Goal: Transaction & Acquisition: Book appointment/travel/reservation

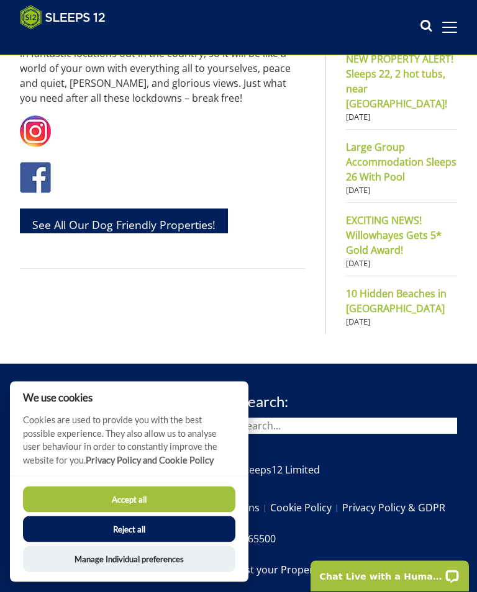
scroll to position [836, 0]
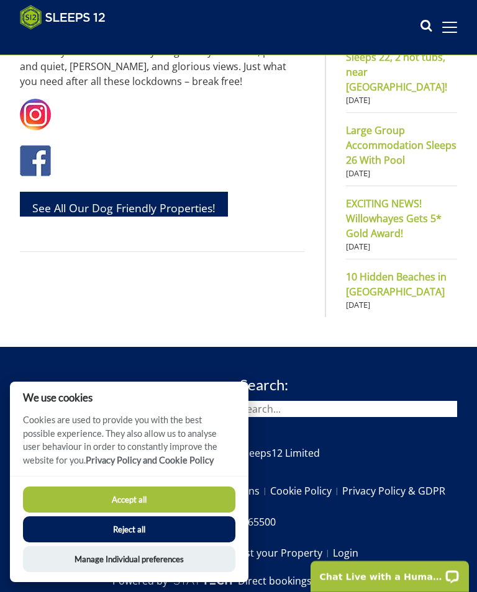
click at [155, 513] on button "Accept all" at bounding box center [129, 500] width 212 height 26
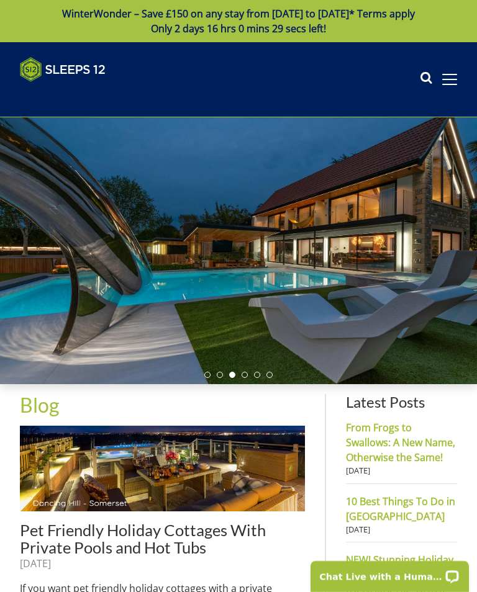
click at [451, 95] on div "Search Menu Properties My Booking Contact Us [PHONE_NUMBER] Search Check Availa…" at bounding box center [238, 79] width 477 height 45
click at [449, 80] on span at bounding box center [449, 79] width 15 height 1
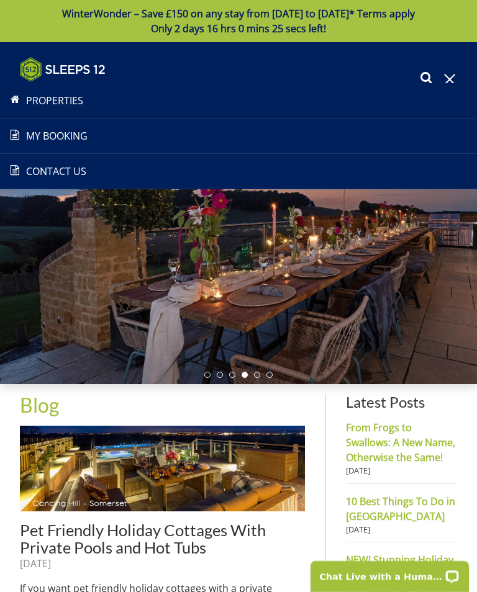
click at [59, 107] on link "Properties" at bounding box center [238, 100] width 477 height 15
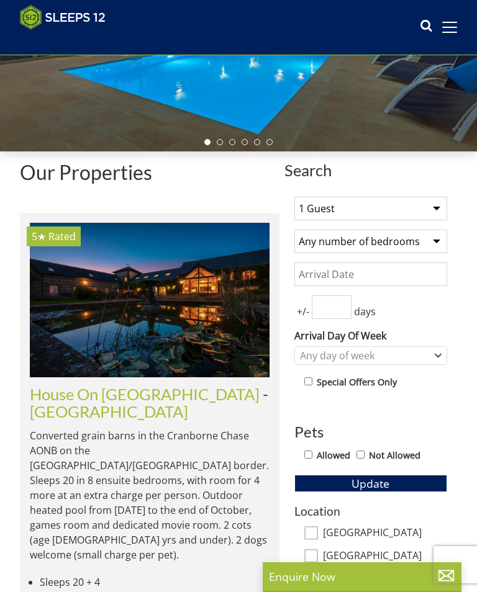
scroll to position [216, 0]
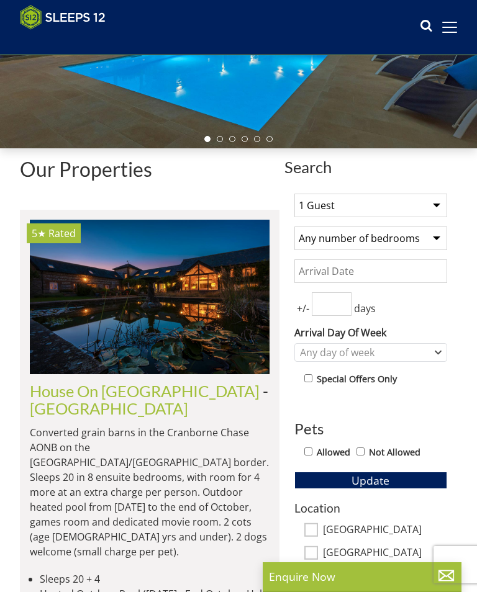
click at [440, 209] on select "1 Guest 2 Guests 3 Guests 4 Guests 5 Guests 6 Guests 7 Guests 8 Guests 9 Guests…" at bounding box center [370, 206] width 153 height 24
select select "8"
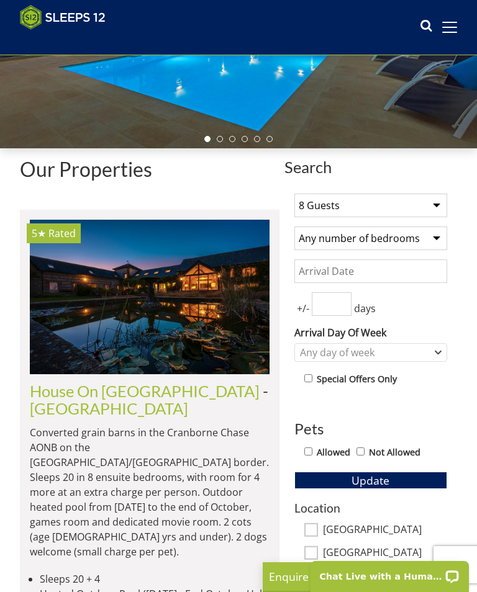
click at [440, 210] on select "1 Guest 2 Guests 3 Guests 4 Guests 5 Guests 6 Guests 7 Guests 8 Guests 9 Guests…" at bounding box center [370, 206] width 153 height 24
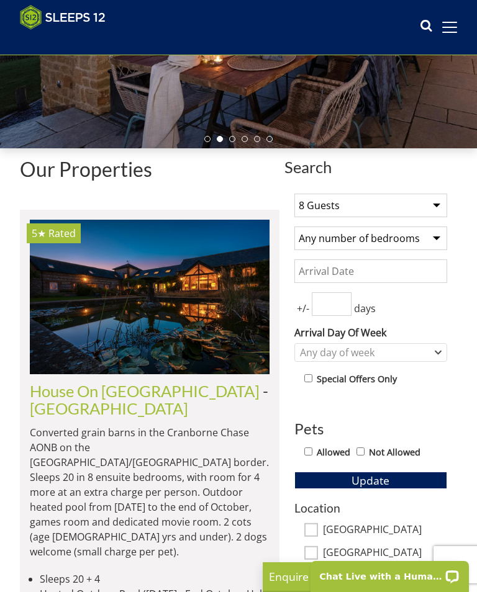
click at [405, 270] on input "Date" at bounding box center [370, 272] width 153 height 24
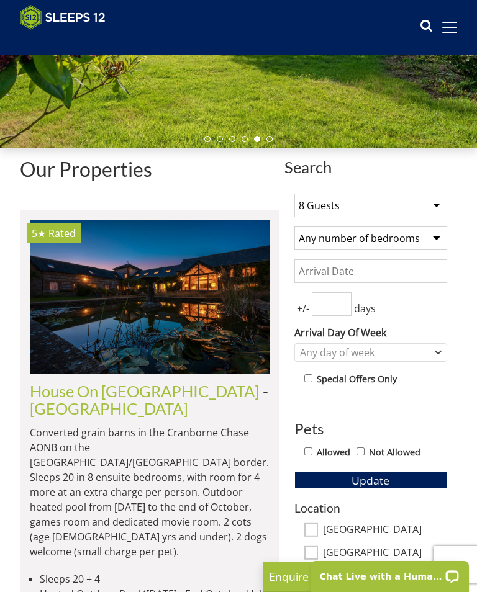
click at [402, 264] on input "Date" at bounding box center [370, 272] width 153 height 24
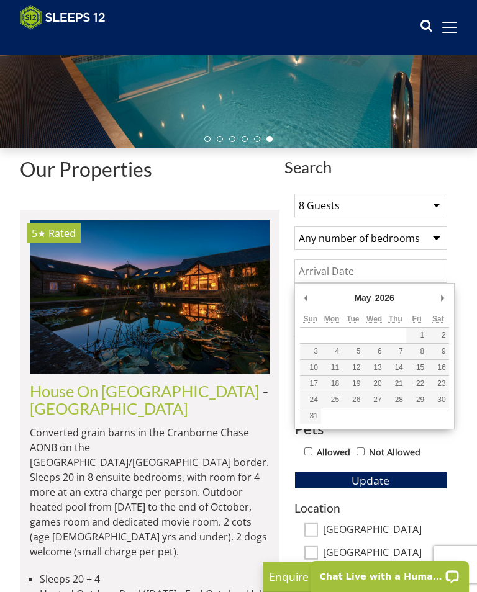
type input "[DATE]"
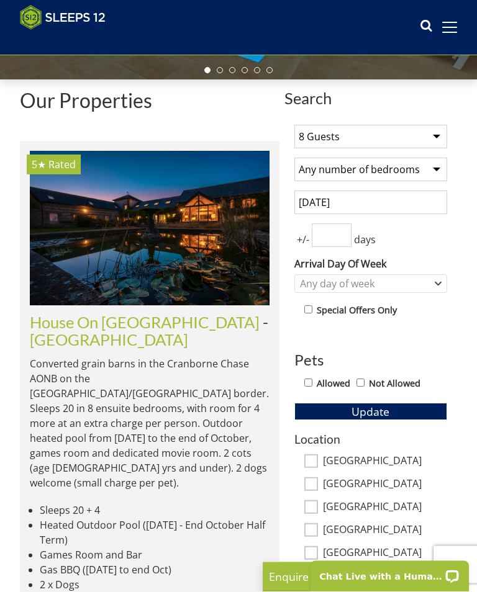
scroll to position [285, 0]
click at [312, 381] on input "Allowed" at bounding box center [308, 383] width 8 height 8
checkbox input "true"
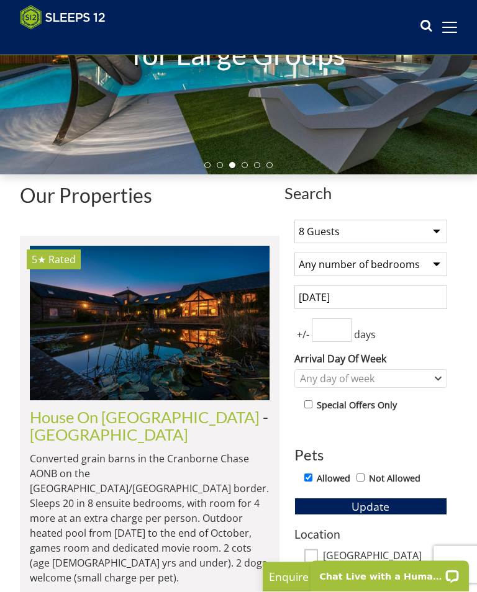
scroll to position [190, 0]
click at [381, 503] on span "Update" at bounding box center [370, 506] width 38 height 15
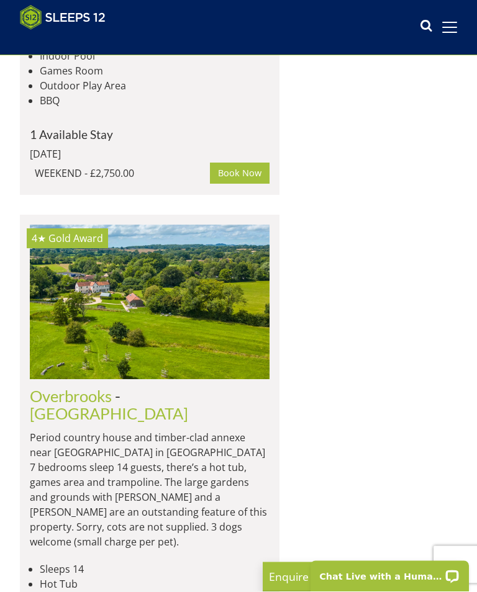
scroll to position [2821, 0]
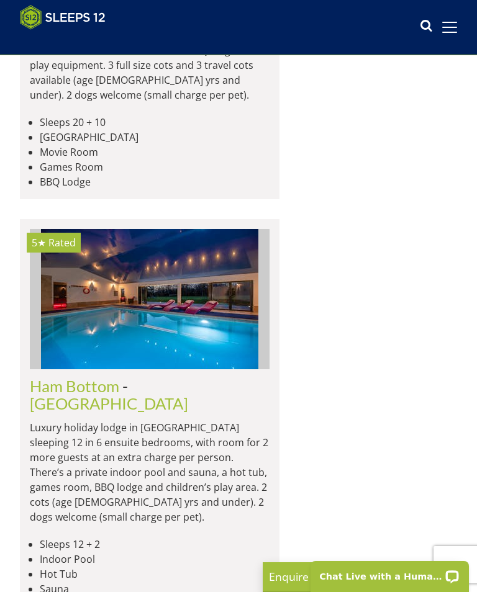
scroll to position [6548, 0]
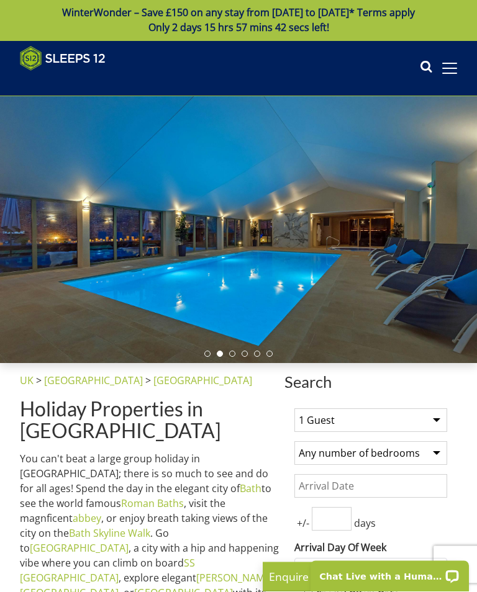
scroll to position [0, 0]
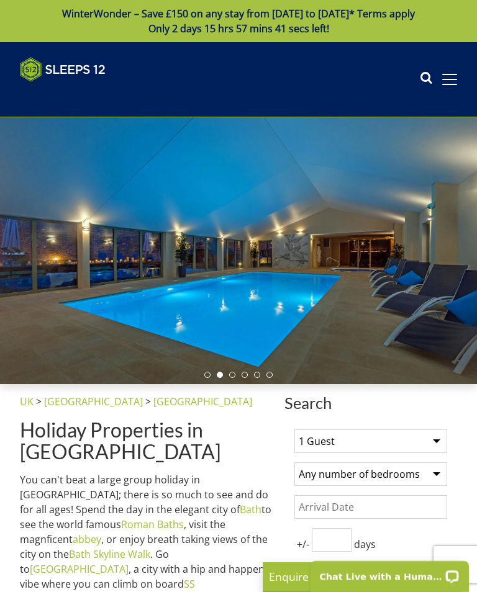
select select "8"
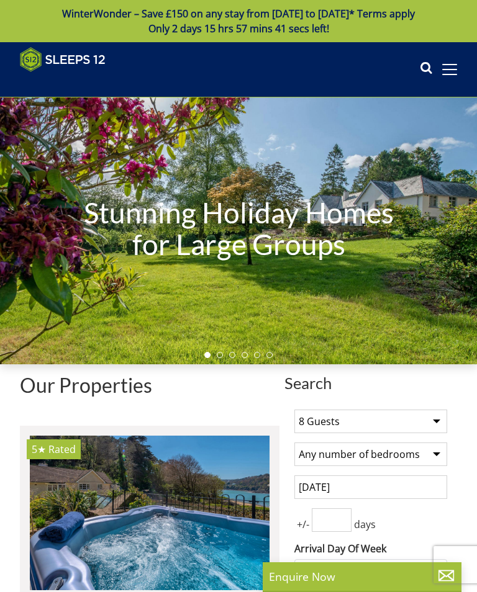
scroll to position [2821, 0]
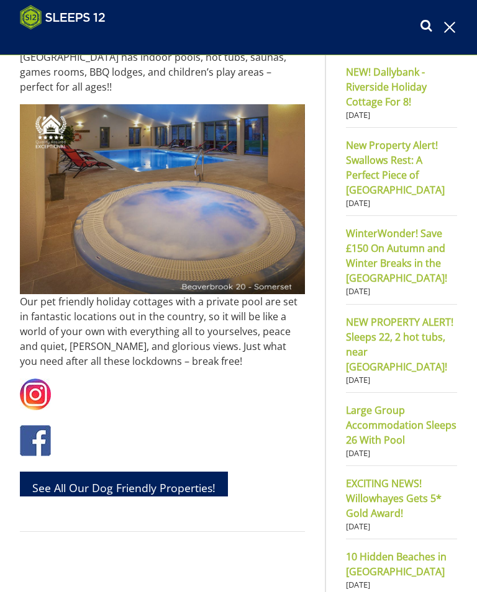
scroll to position [504, 0]
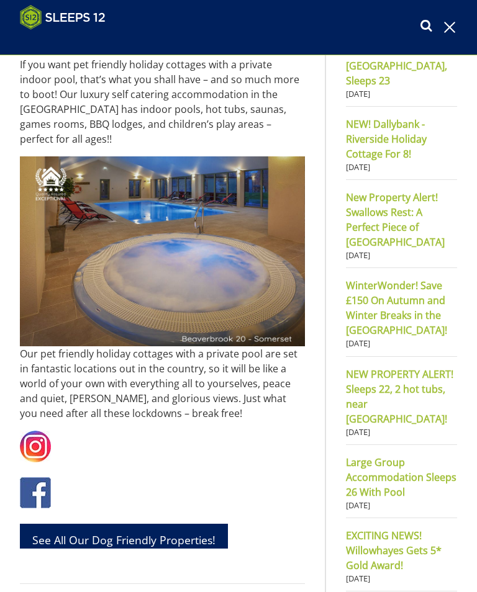
select select "8"
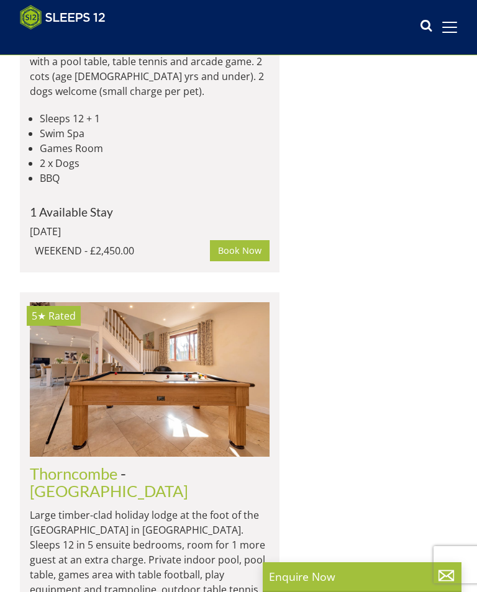
scroll to position [2405, 0]
click at [183, 482] on link "[GEOGRAPHIC_DATA]" at bounding box center [109, 491] width 158 height 19
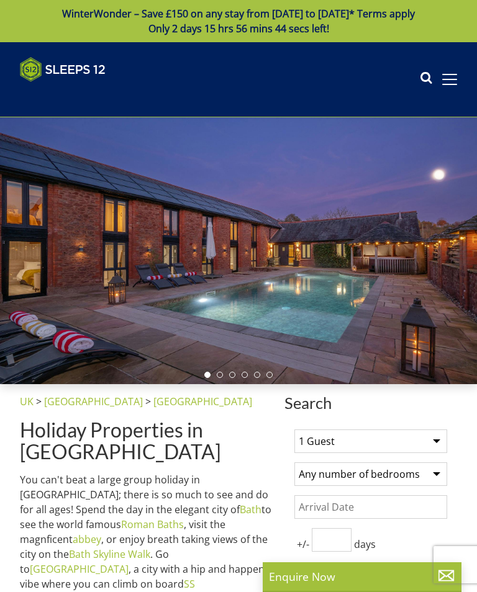
select select "8"
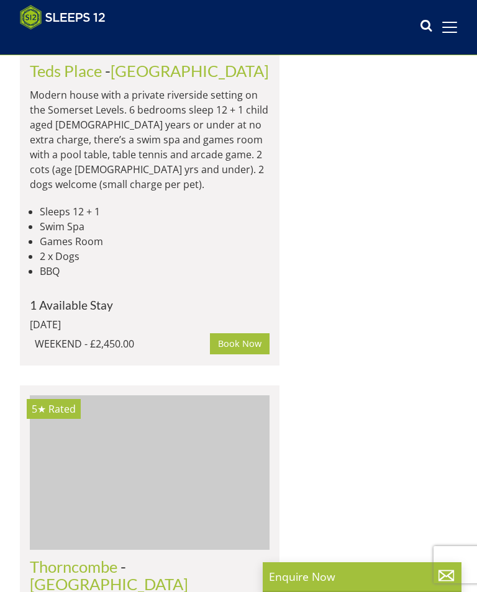
scroll to position [2305, 0]
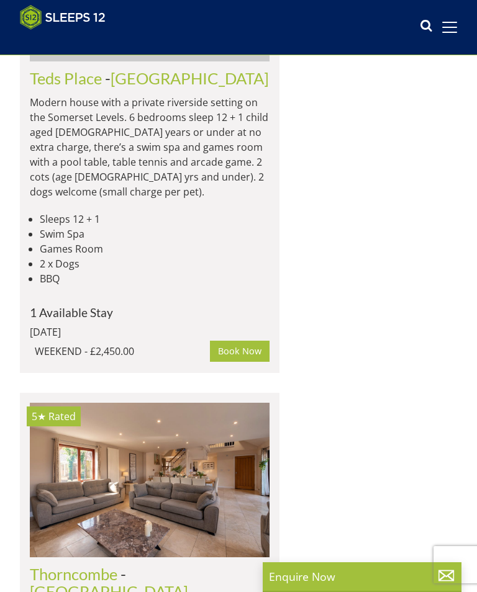
click at [73, 565] on link "Thorncombe" at bounding box center [74, 574] width 88 height 19
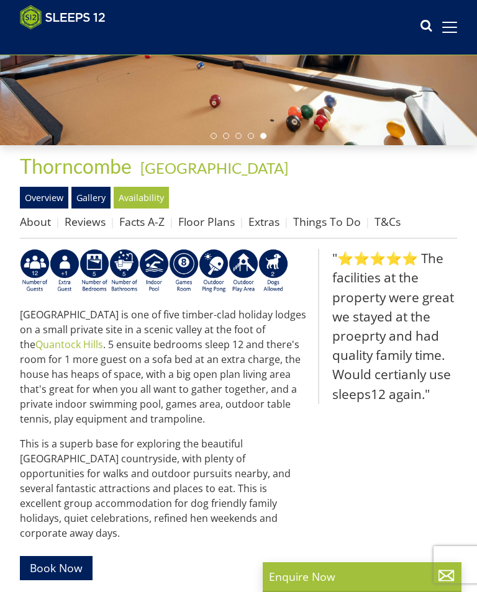
scroll to position [198, 0]
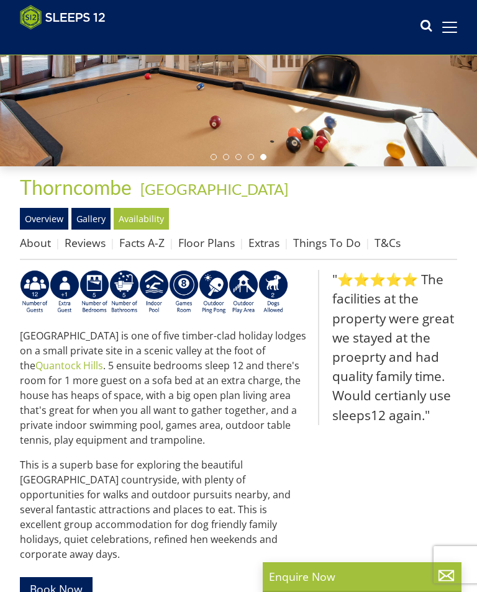
click at [212, 240] on link "Floor Plans" at bounding box center [206, 242] width 56 height 15
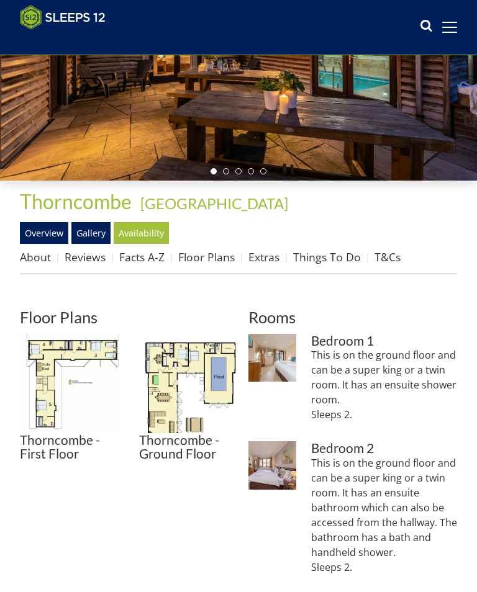
scroll to position [183, 0]
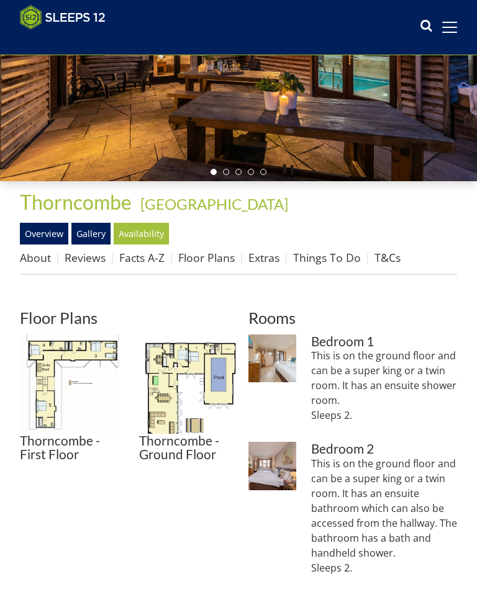
click at [194, 351] on img at bounding box center [188, 384] width 99 height 99
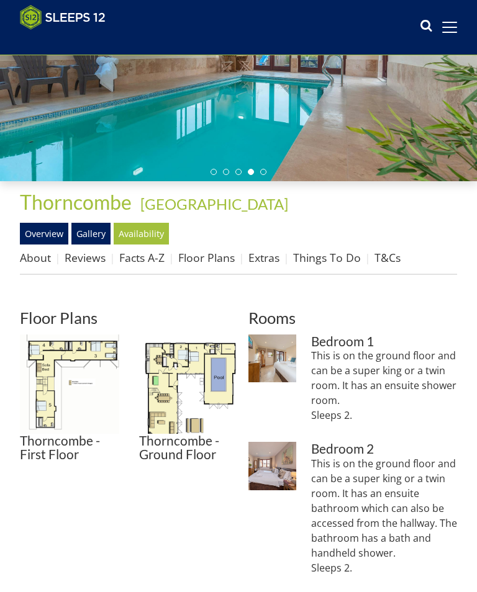
click at [107, 345] on img at bounding box center [69, 384] width 99 height 99
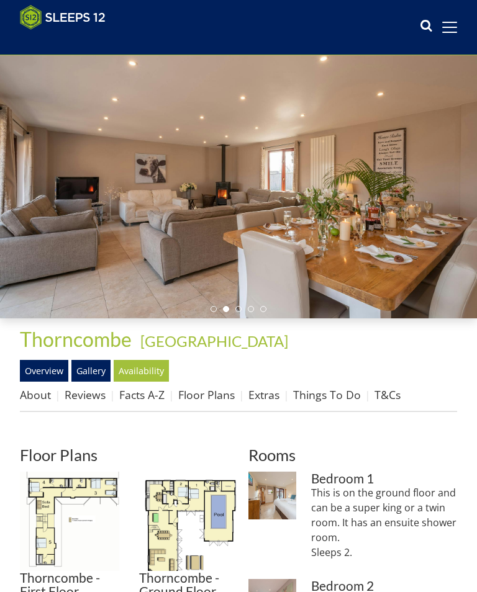
scroll to position [46, 0]
click at [461, 200] on div at bounding box center [238, 185] width 477 height 267
click at [461, 179] on div at bounding box center [238, 185] width 477 height 267
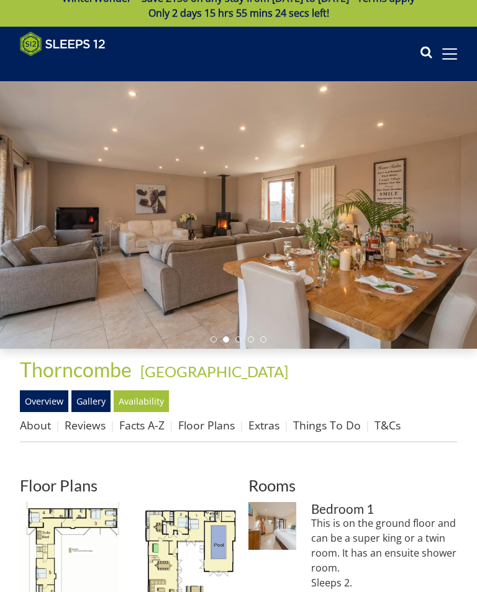
scroll to position [16, 0]
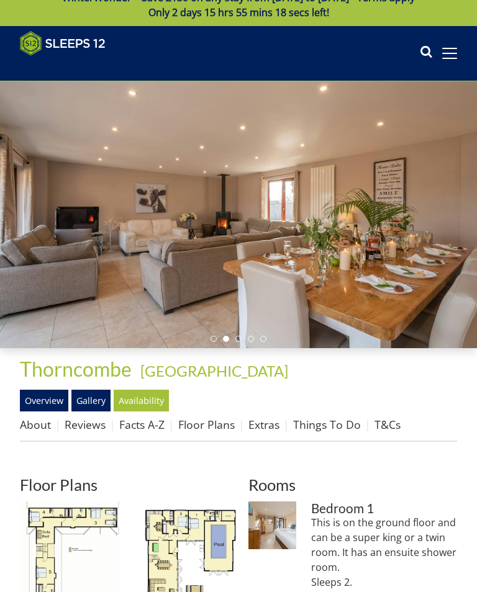
click at [48, 428] on link "About" at bounding box center [35, 424] width 31 height 15
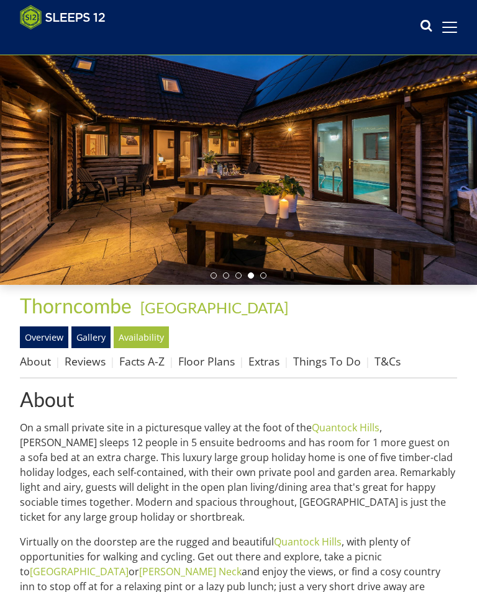
scroll to position [79, 0]
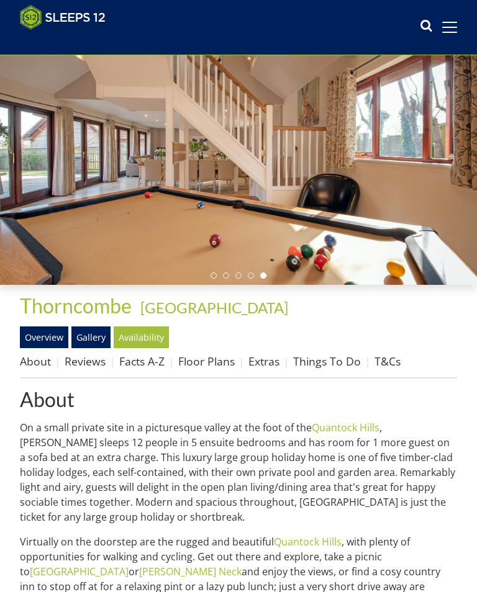
click at [94, 363] on link "Reviews" at bounding box center [85, 361] width 41 height 15
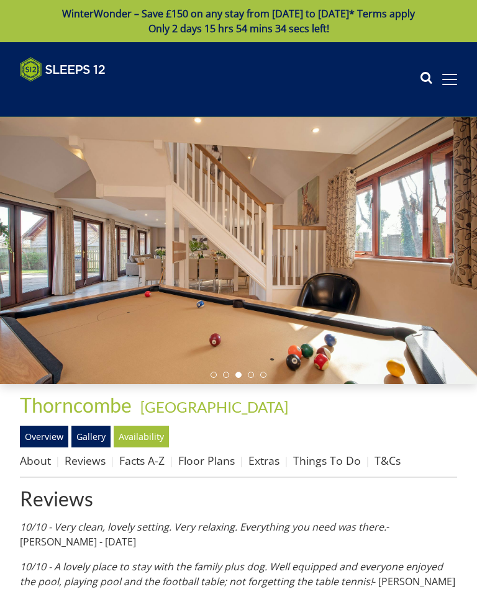
click at [379, 462] on link "T&Cs" at bounding box center [387, 460] width 26 height 15
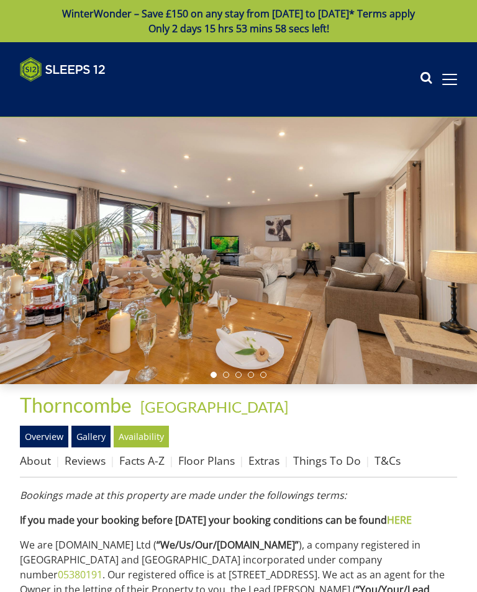
click at [454, 79] on span at bounding box center [449, 79] width 15 height 1
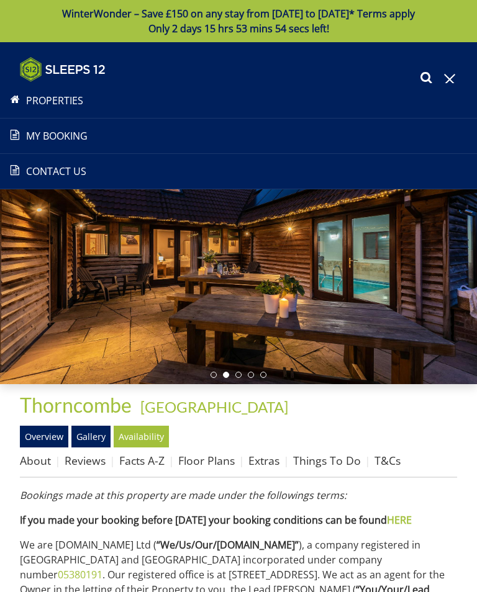
click at [443, 78] on span at bounding box center [449, 79] width 15 height 11
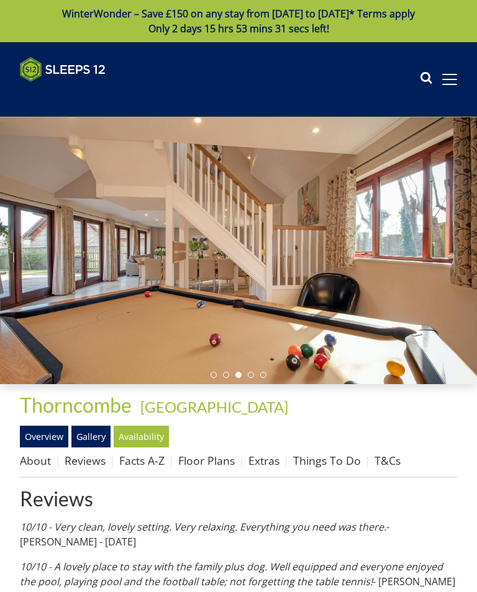
click at [270, 460] on link "Extras" at bounding box center [263, 460] width 31 height 15
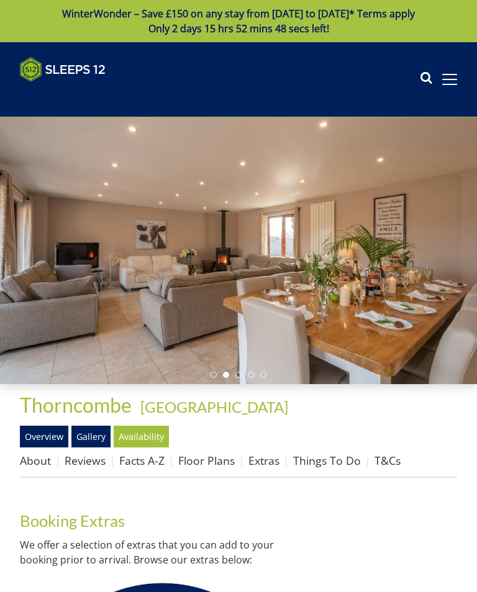
click at [163, 457] on link "Facts A-Z" at bounding box center [141, 460] width 45 height 15
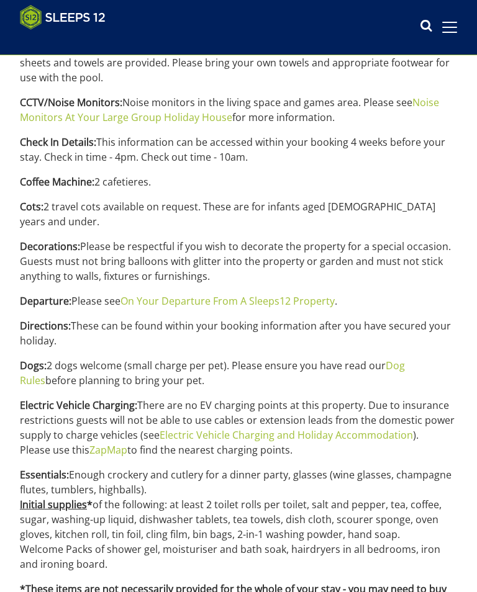
scroll to position [599, 0]
click at [405, 359] on link "Dog Rules" at bounding box center [212, 373] width 385 height 29
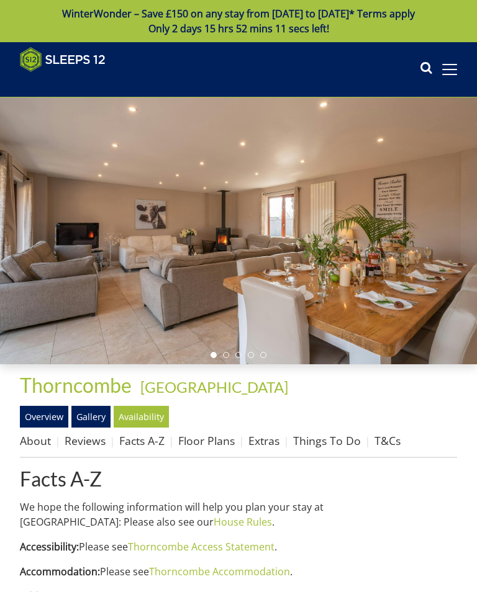
scroll to position [599, 0]
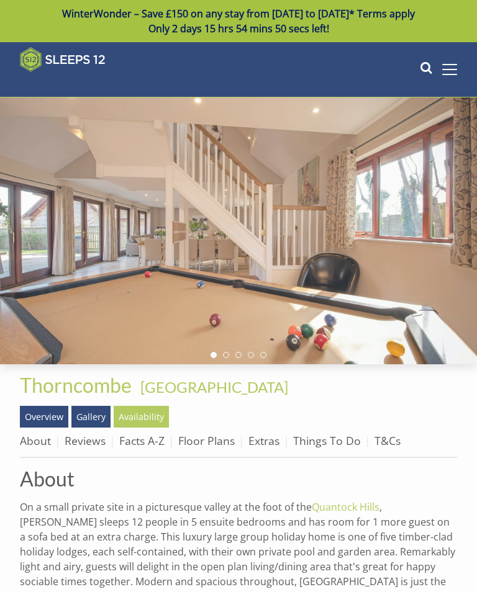
scroll to position [79, 0]
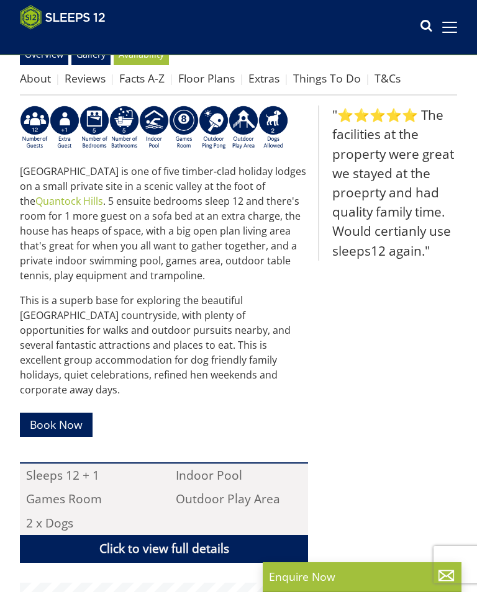
scroll to position [686, 0]
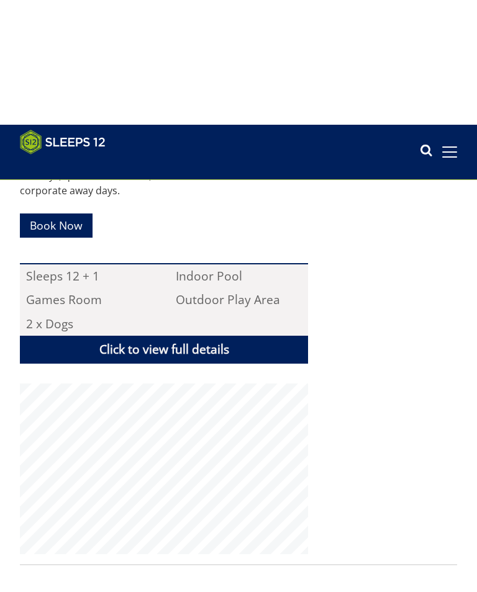
select select "8"
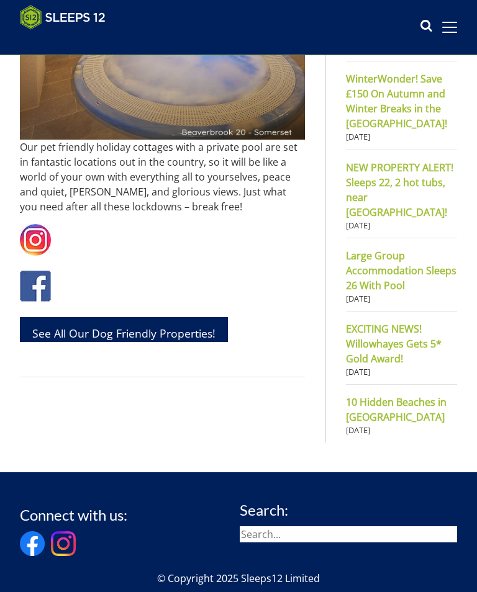
scroll to position [711, 0]
click at [192, 320] on link "See All Our Dog Friendly Properties!" at bounding box center [124, 329] width 208 height 25
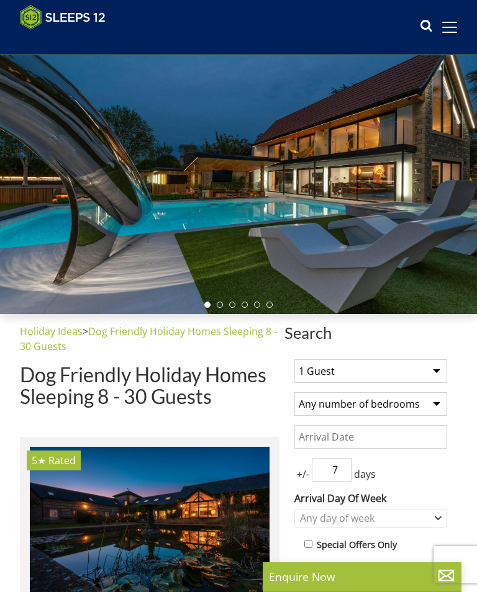
scroll to position [62, 0]
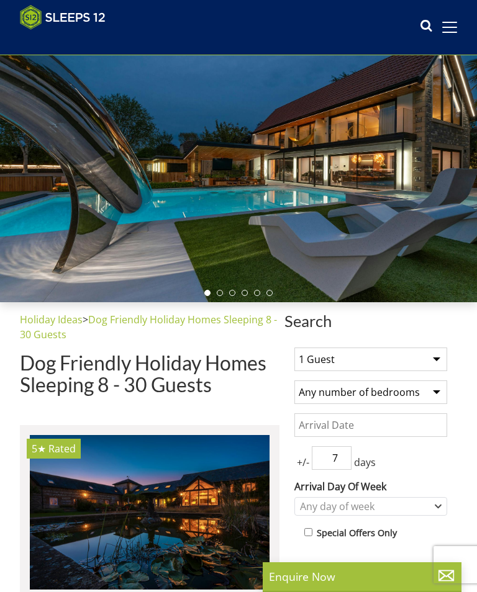
click at [438, 358] on select "1 Guest 2 Guests 3 Guests 4 Guests 5 Guests 6 Guests 7 Guests 8 Guests 9 Guests…" at bounding box center [370, 360] width 153 height 24
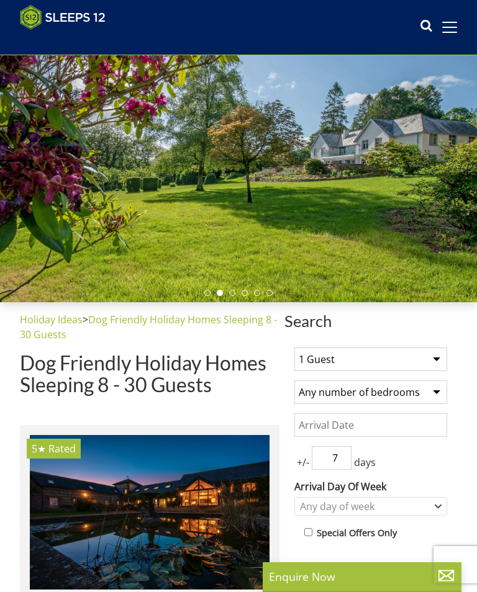
select select "8"
click at [403, 421] on input "Date" at bounding box center [370, 426] width 153 height 24
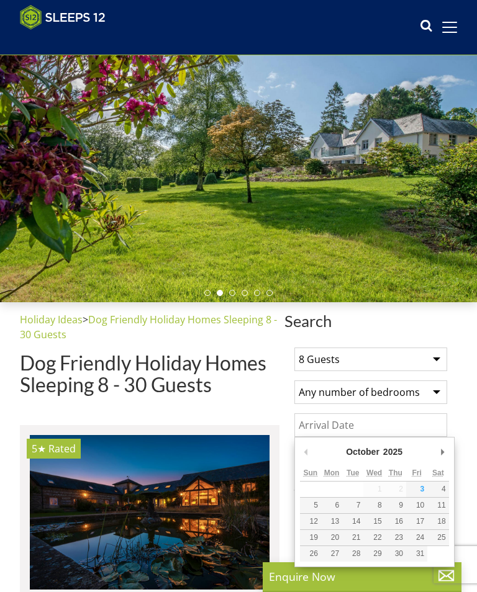
scroll to position [82, 0]
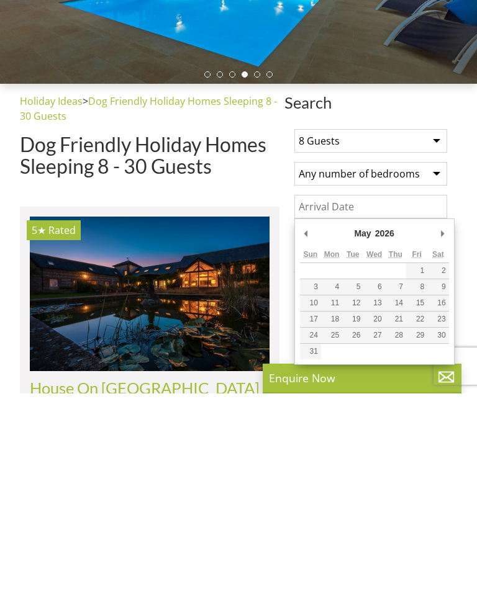
type input "[DATE]"
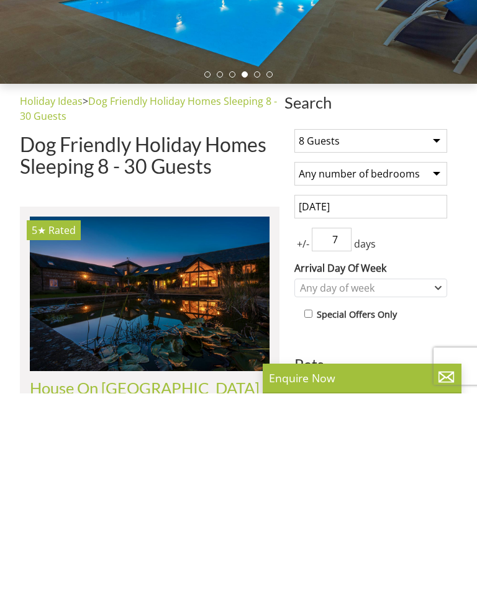
scroll to position [281, 0]
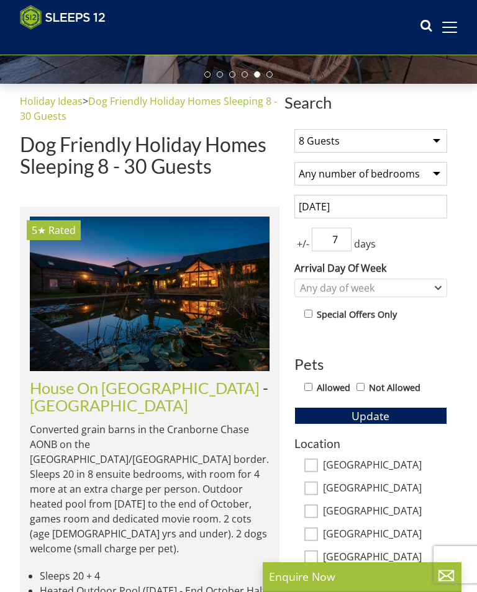
click at [311, 383] on input "Allowed" at bounding box center [308, 387] width 8 height 8
checkbox input "true"
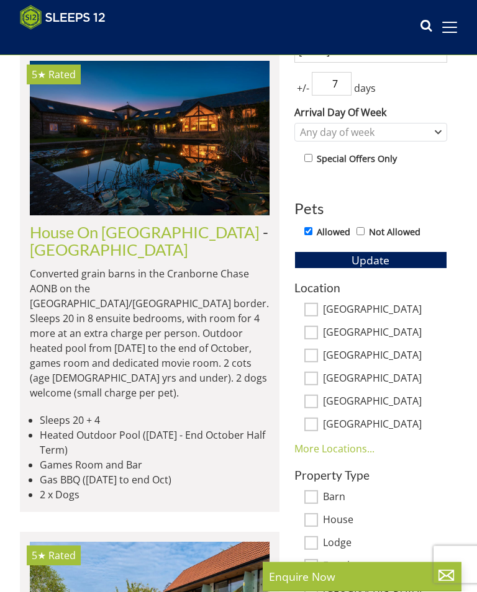
scroll to position [436, 0]
click at [378, 257] on span "Update" at bounding box center [370, 260] width 38 height 15
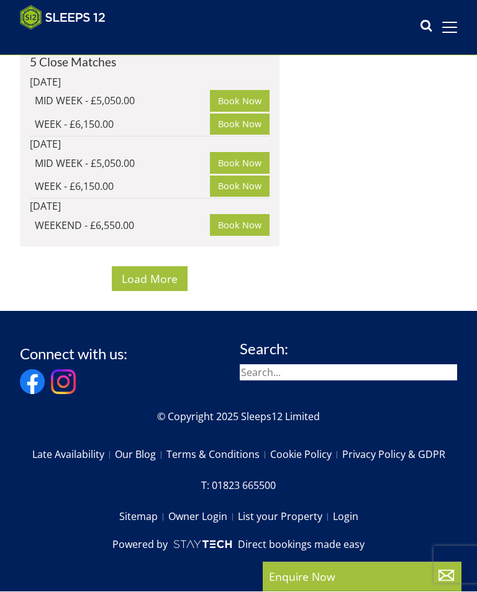
scroll to position [14114, 0]
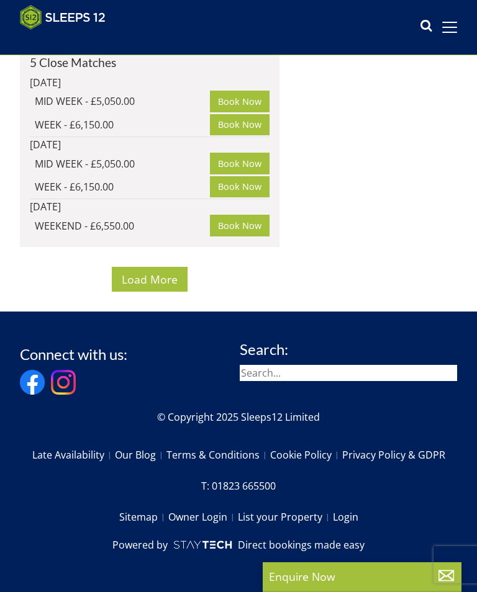
click at [170, 291] on button "Load More" at bounding box center [150, 279] width 76 height 24
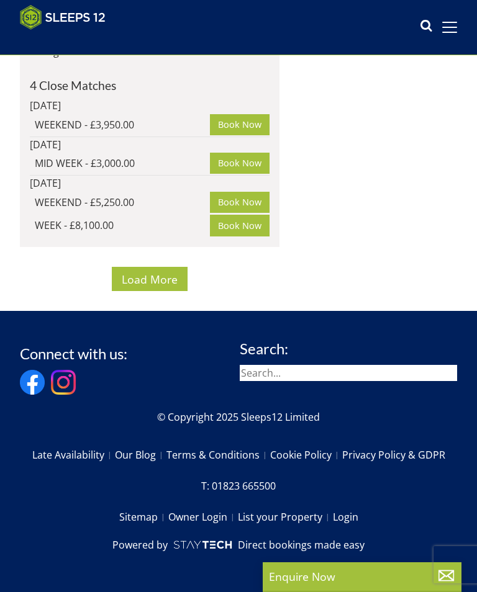
scroll to position [26408, 0]
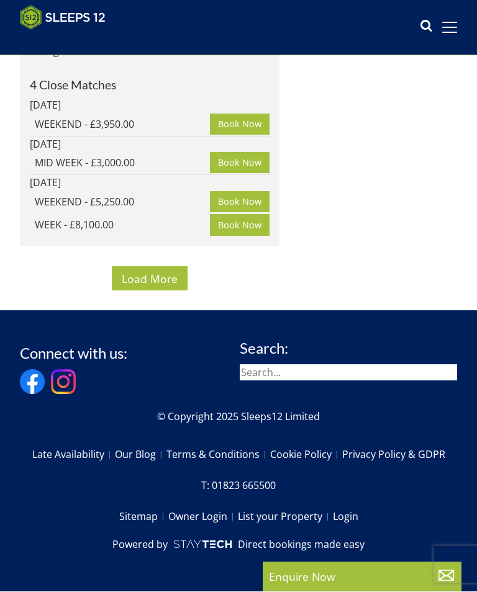
click at [183, 291] on button "Load More" at bounding box center [150, 279] width 76 height 24
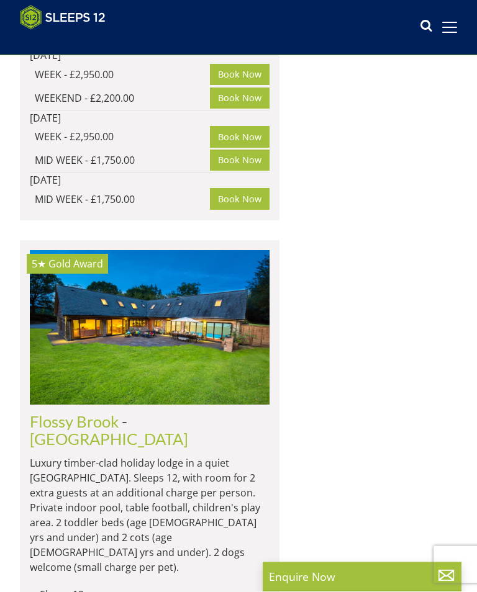
scroll to position [4395, 0]
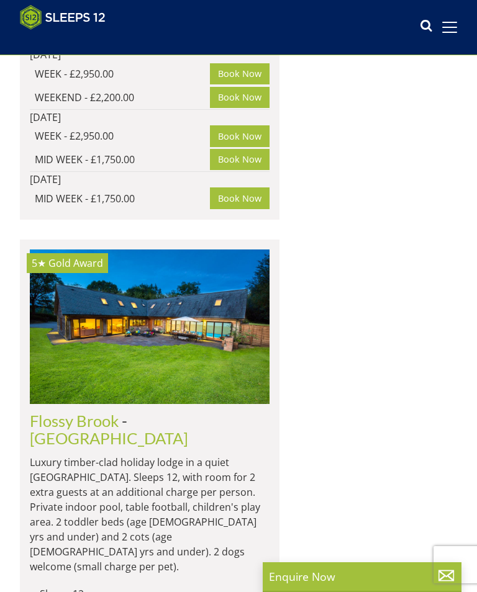
click at [105, 412] on link "Flossy Brook" at bounding box center [74, 421] width 89 height 19
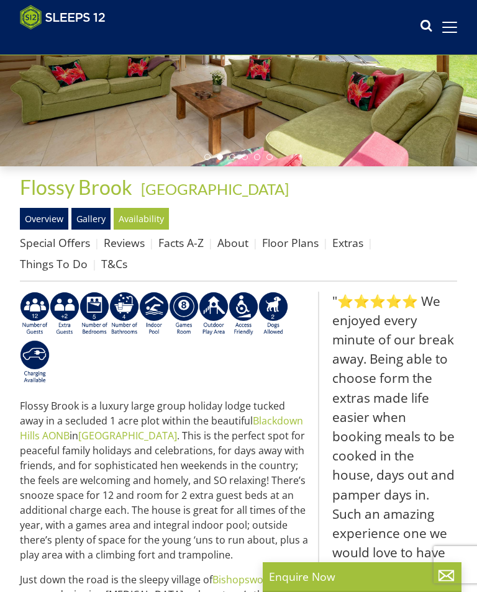
scroll to position [195, 0]
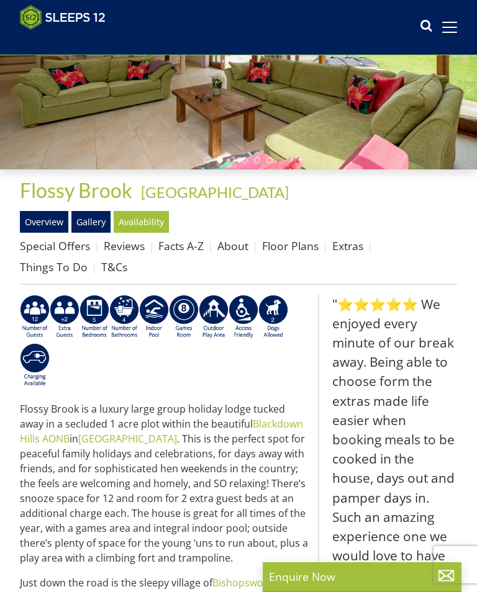
click at [302, 250] on link "Floor Plans" at bounding box center [290, 245] width 56 height 15
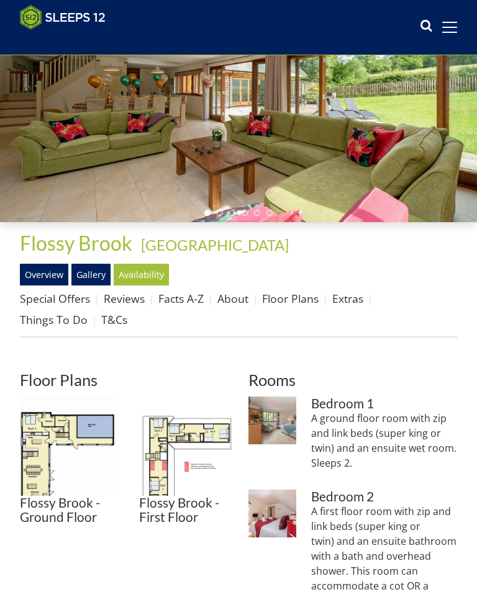
scroll to position [142, 0]
click at [212, 433] on img at bounding box center [188, 446] width 99 height 99
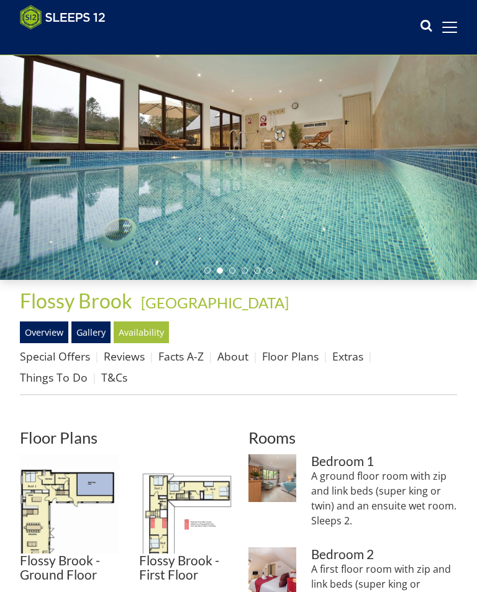
scroll to position [94, 0]
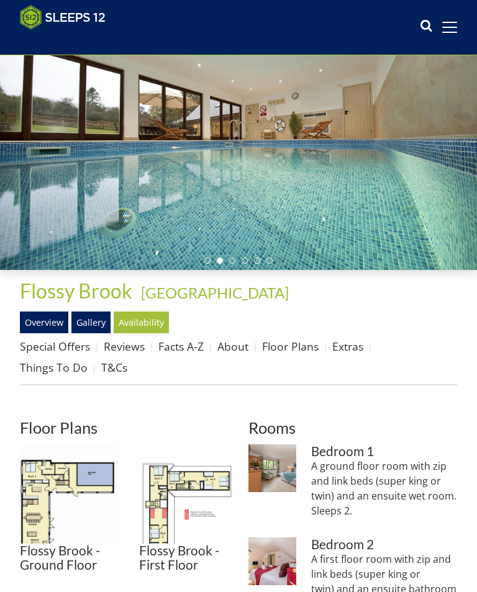
click at [165, 487] on img at bounding box center [188, 494] width 99 height 99
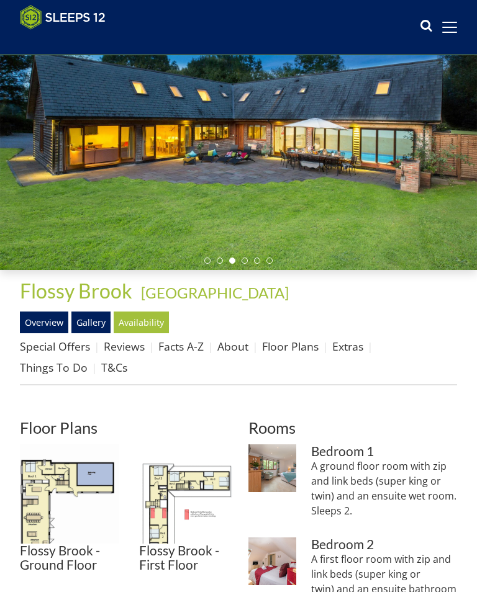
click at [94, 476] on img at bounding box center [69, 494] width 99 height 99
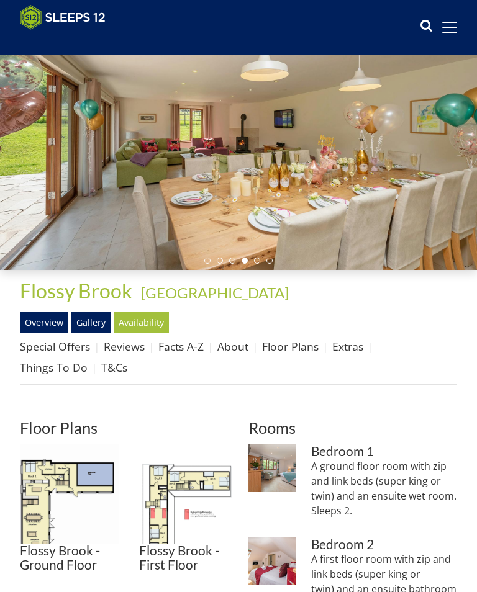
click at [466, 168] on div at bounding box center [238, 136] width 477 height 267
click at [136, 352] on link "Reviews" at bounding box center [124, 346] width 41 height 15
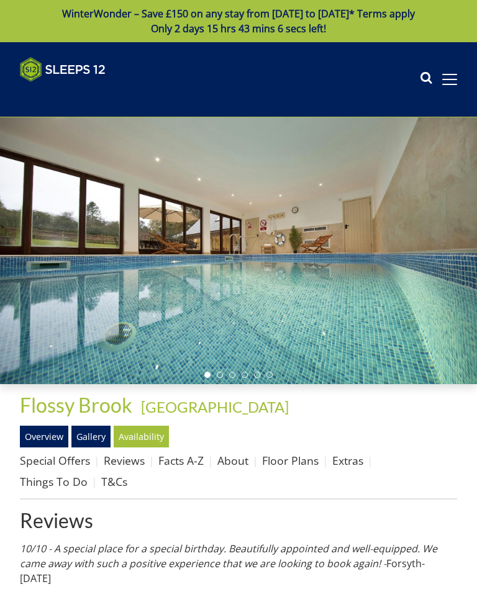
scroll to position [4, 0]
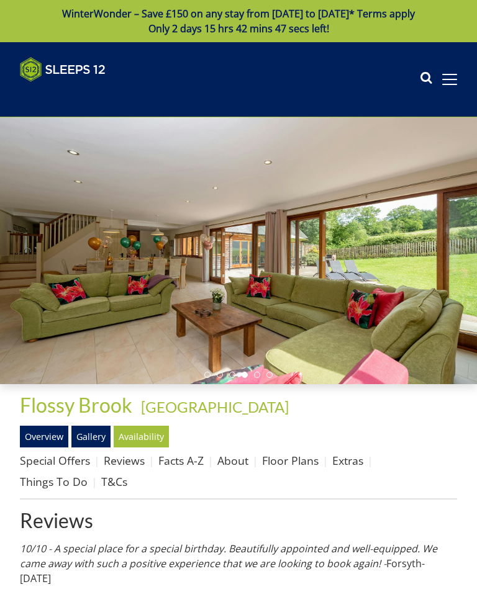
click at [463, 245] on div at bounding box center [238, 250] width 477 height 267
click at [444, 281] on div at bounding box center [238, 250] width 477 height 267
click at [100, 433] on link "Gallery" at bounding box center [90, 436] width 39 height 21
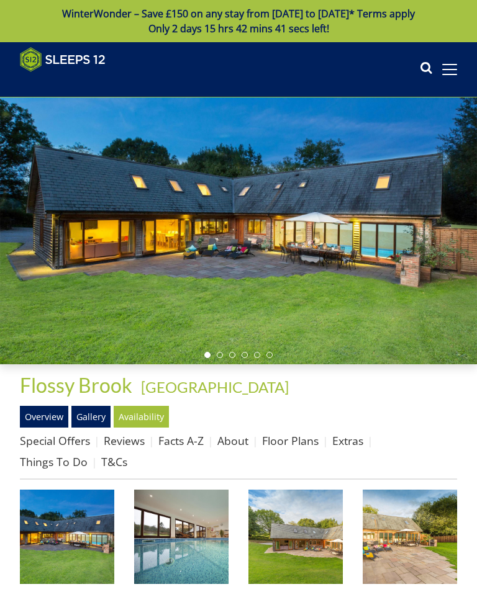
scroll to position [60, 0]
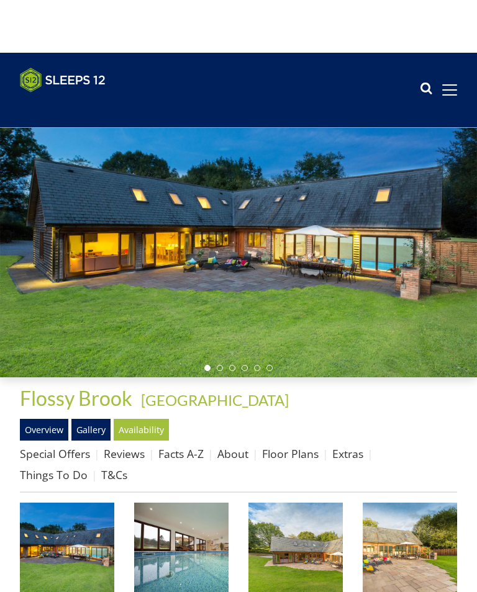
click at [456, 225] on div at bounding box center [238, 191] width 477 height 267
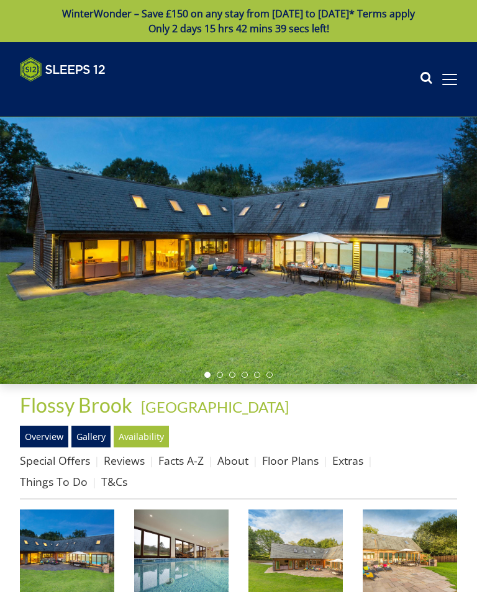
click at [462, 230] on div at bounding box center [238, 250] width 477 height 267
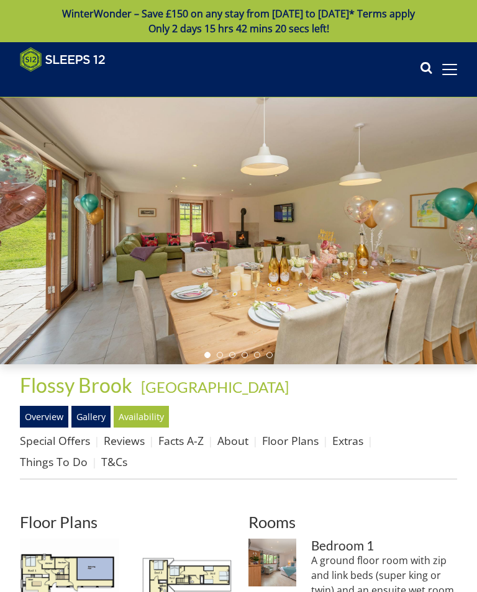
scroll to position [94, 0]
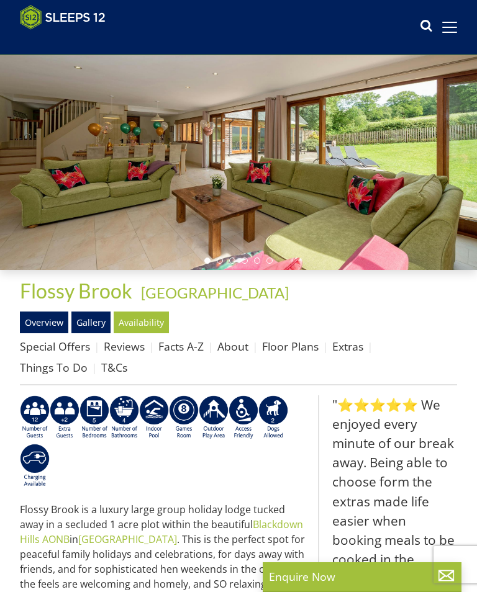
scroll to position [195, 0]
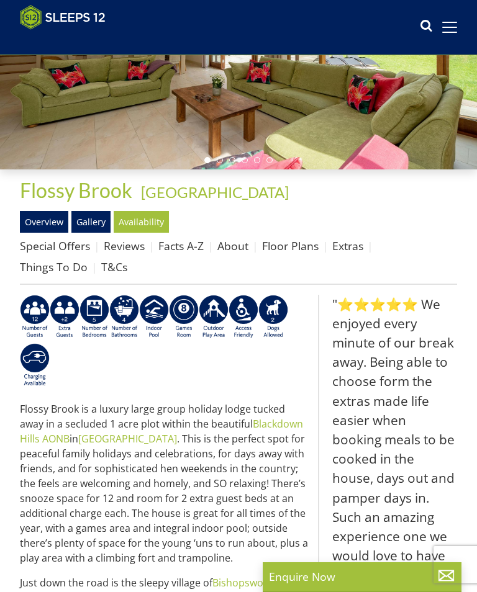
select select "8"
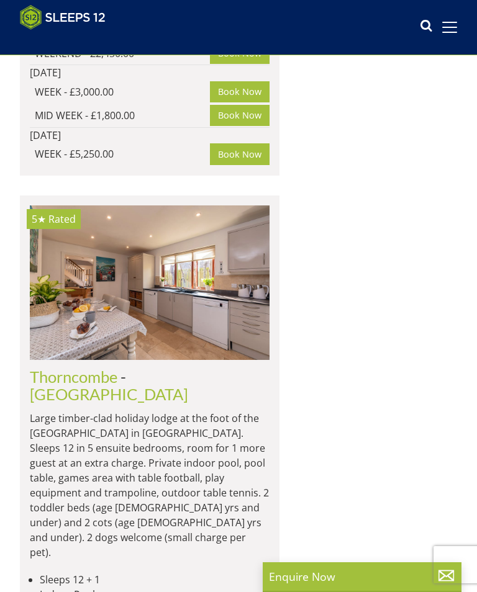
scroll to position [3032, 0]
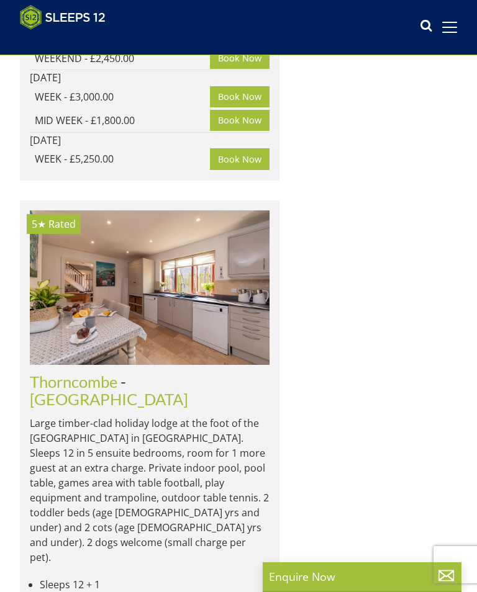
click at [183, 390] on link "[GEOGRAPHIC_DATA]" at bounding box center [109, 399] width 158 height 19
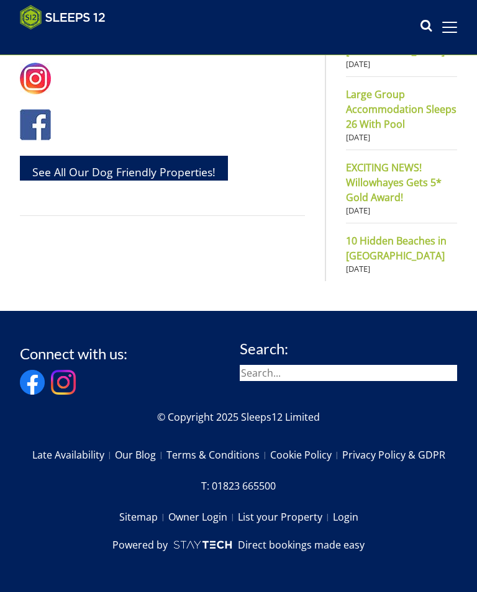
click at [86, 140] on link at bounding box center [162, 124] width 285 height 31
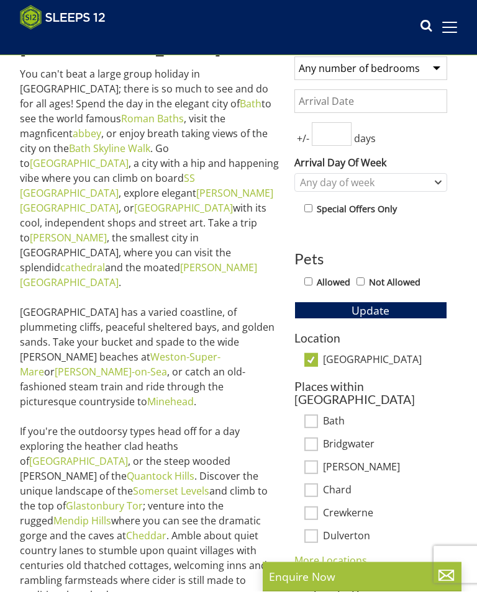
scroll to position [59, 0]
